Goal: Transaction & Acquisition: Download file/media

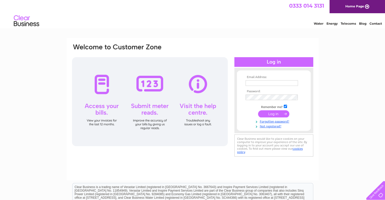
type input "793862@qq.com"
click at [269, 113] on input "submit" at bounding box center [273, 113] width 31 height 7
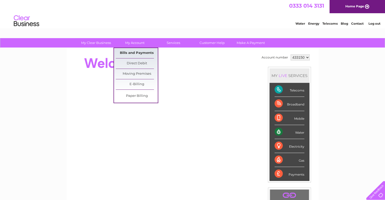
click at [135, 54] on link "Bills and Payments" at bounding box center [137, 53] width 42 height 10
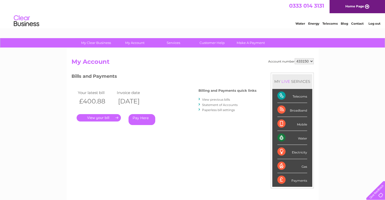
click at [101, 117] on link "." at bounding box center [99, 117] width 44 height 7
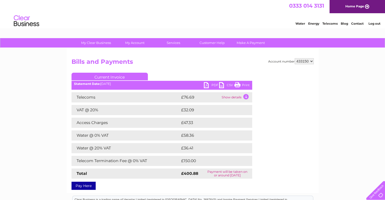
click at [210, 84] on link "PDF" at bounding box center [211, 85] width 15 height 7
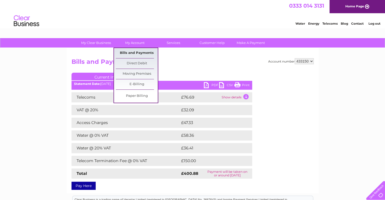
click at [138, 54] on link "Bills and Payments" at bounding box center [137, 53] width 42 height 10
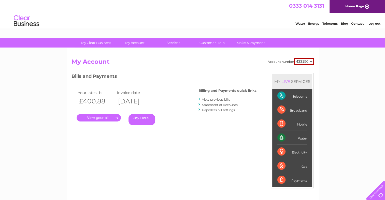
click at [219, 98] on link "View previous bills" at bounding box center [216, 100] width 28 height 4
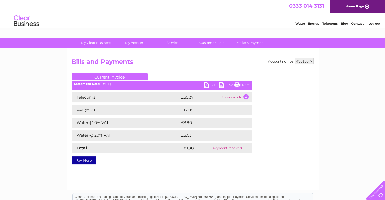
click at [209, 85] on link "PDF" at bounding box center [211, 85] width 15 height 7
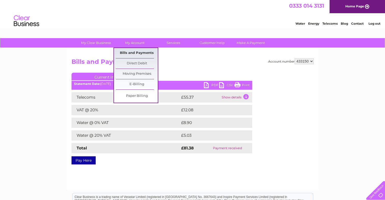
click at [133, 51] on link "Bills and Payments" at bounding box center [137, 53] width 42 height 10
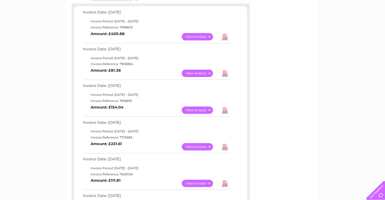
scroll to position [95, 0]
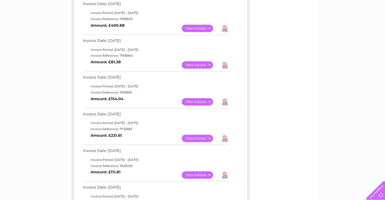
click at [195, 100] on link "View" at bounding box center [200, 101] width 37 height 7
click at [227, 101] on link "Download" at bounding box center [224, 101] width 6 height 7
click at [223, 138] on link "Download" at bounding box center [224, 138] width 6 height 7
